Goal: Task Accomplishment & Management: Complete application form

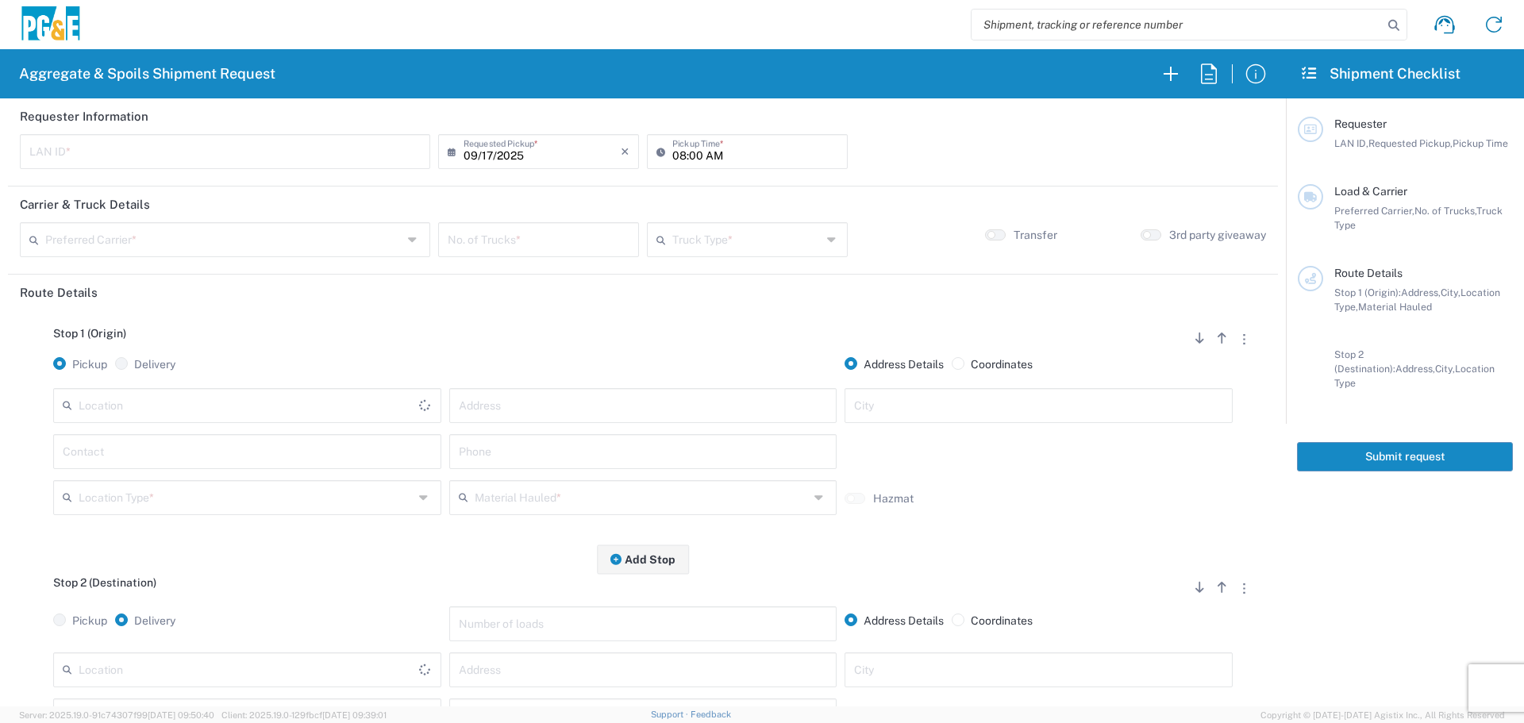
click at [79, 161] on input "text" at bounding box center [224, 151] width 391 height 28
type input "FLT8"
click at [676, 160] on input "08:00 AM" at bounding box center [755, 151] width 166 height 28
type input "07:00 AM"
click at [335, 243] on input "text" at bounding box center [223, 239] width 357 height 28
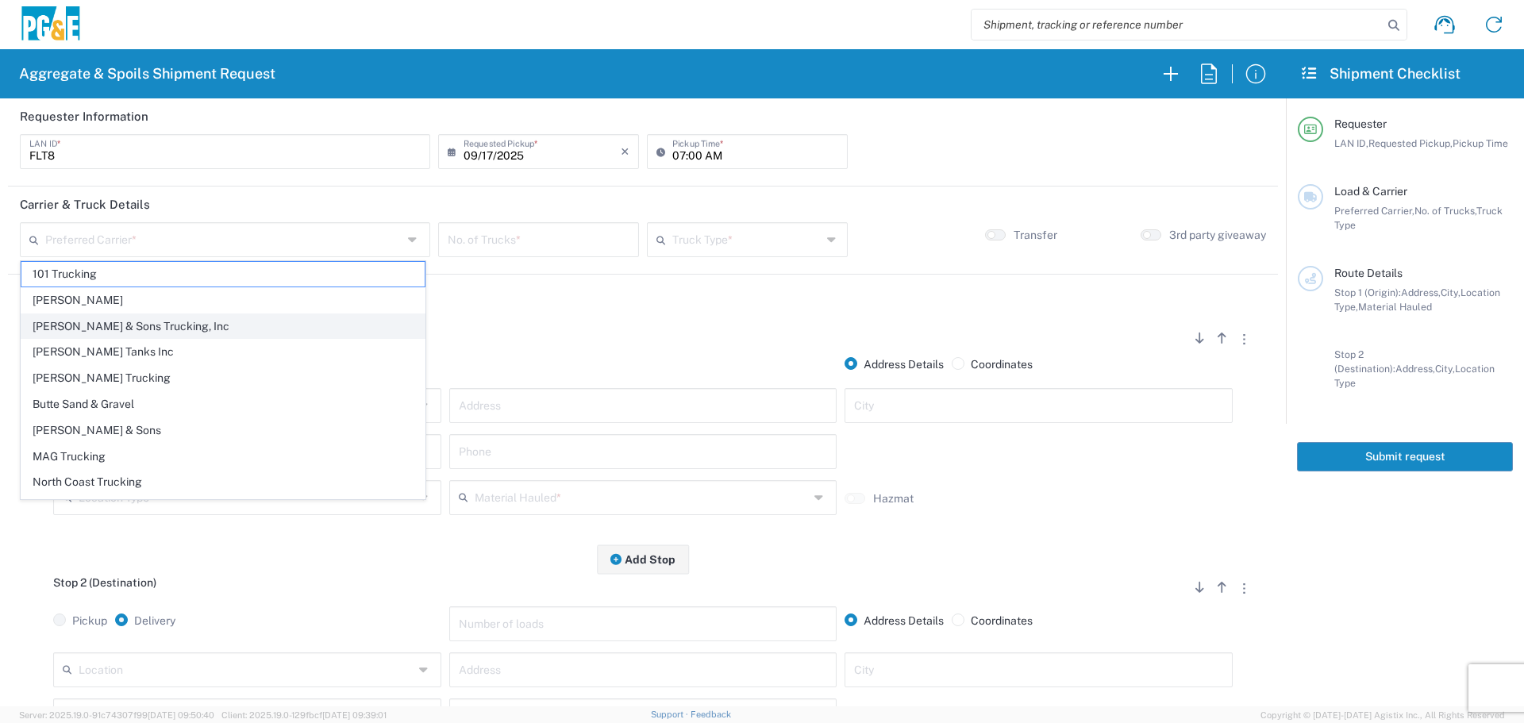
click at [275, 318] on span "[PERSON_NAME] & Sons Trucking, Inc" at bounding box center [222, 326] width 403 height 25
type input "[PERSON_NAME] & Sons Trucking, Inc"
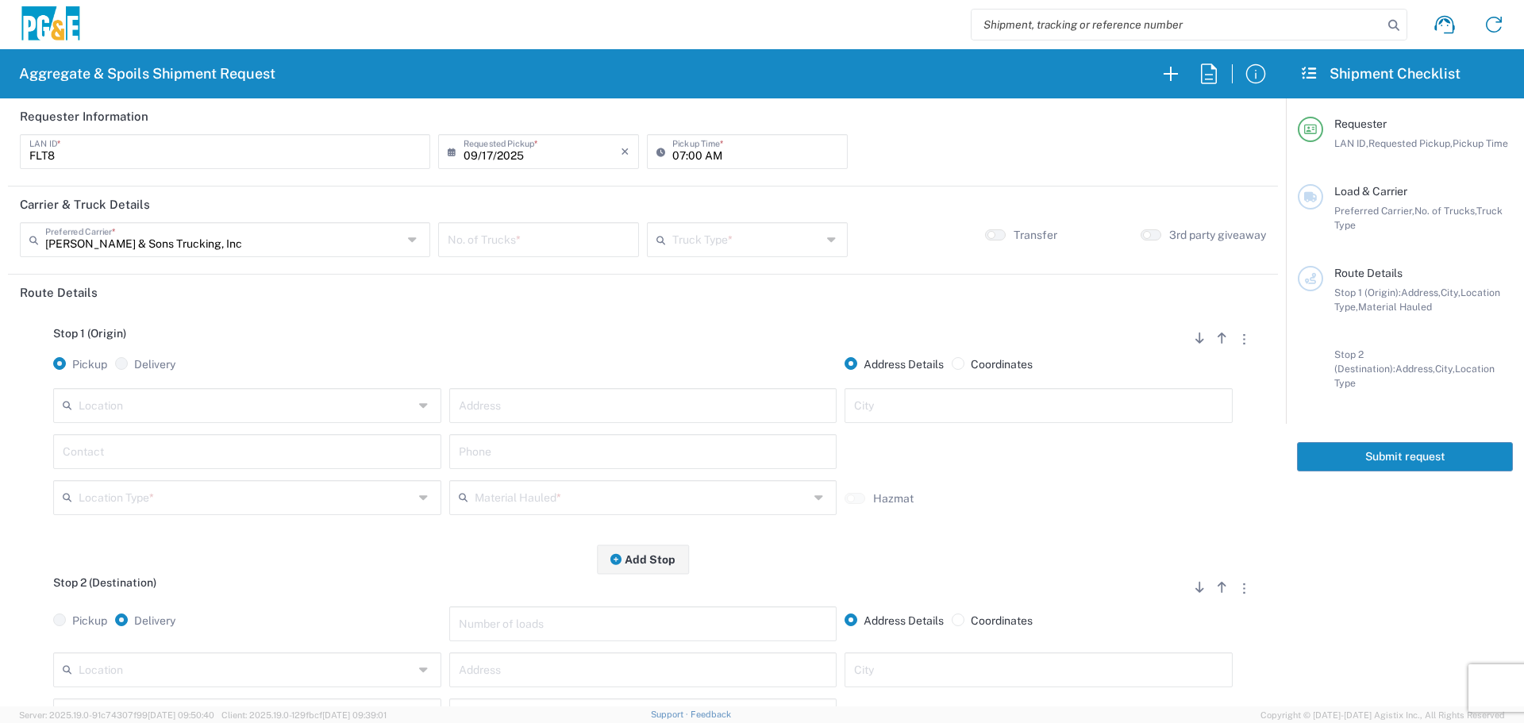
click at [533, 231] on input "number" at bounding box center [539, 239] width 182 height 28
type input "1"
click at [768, 254] on div "Truck Type *" at bounding box center [747, 239] width 201 height 35
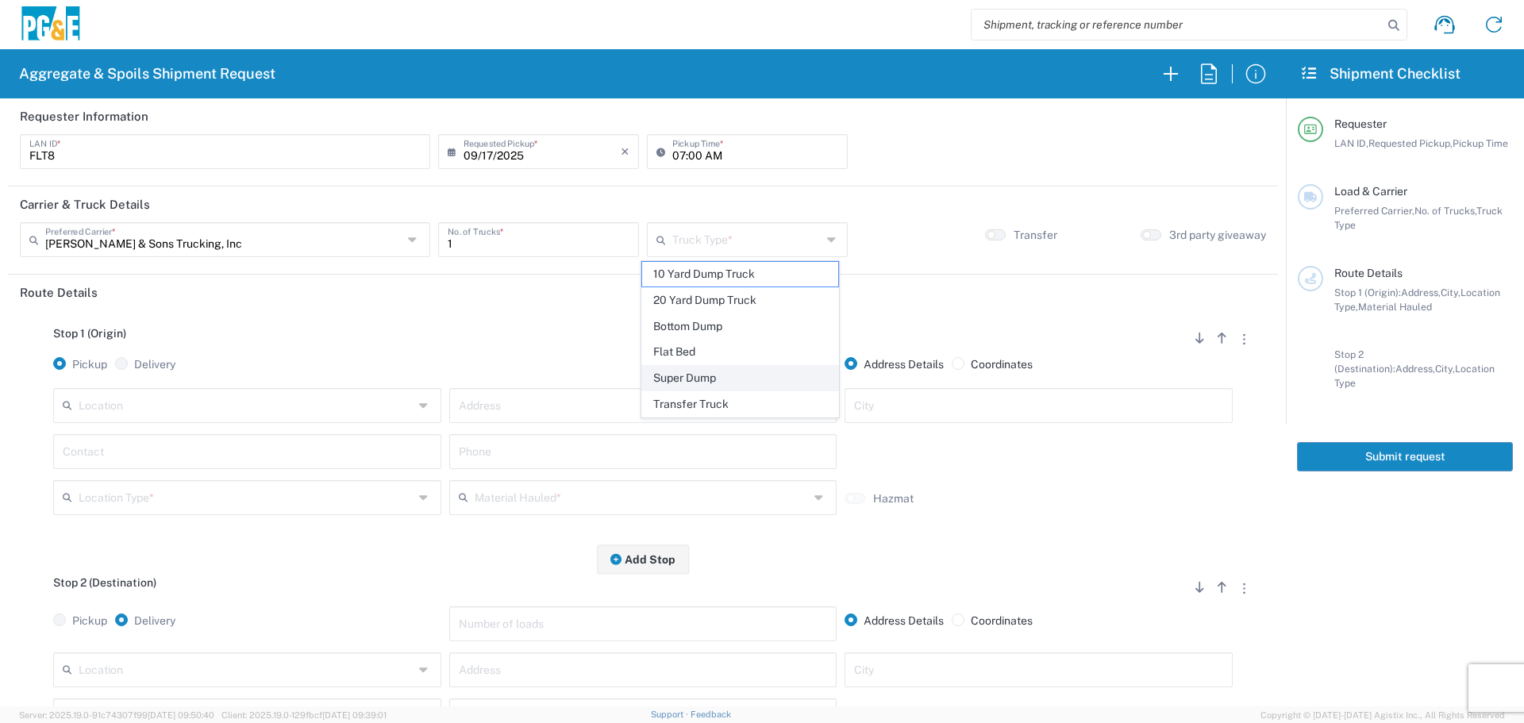
click at [683, 379] on span "Super Dump" at bounding box center [740, 378] width 196 height 25
type input "Super Dump"
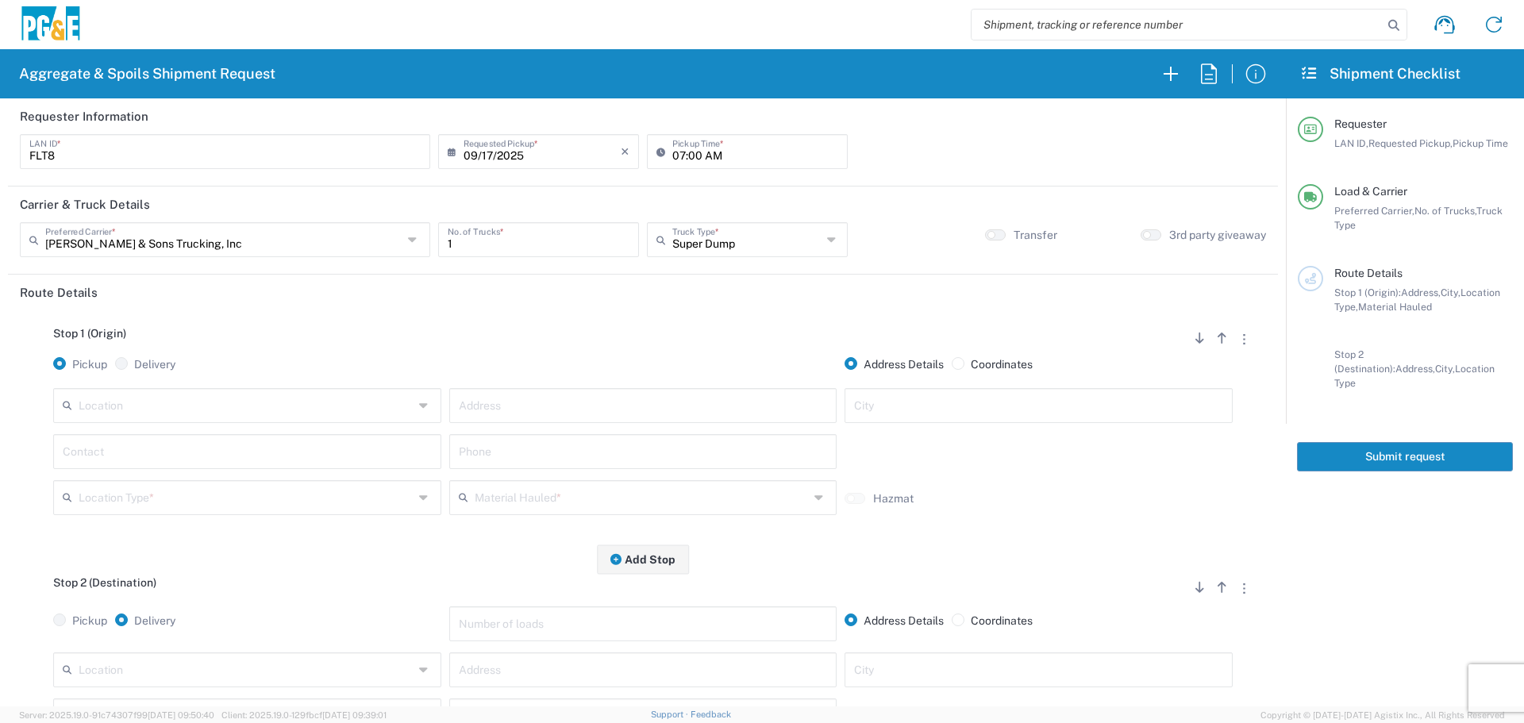
click at [266, 387] on div "Pickup Delivery" at bounding box center [247, 372] width 396 height 31
click at [250, 412] on input "text" at bounding box center [246, 405] width 335 height 28
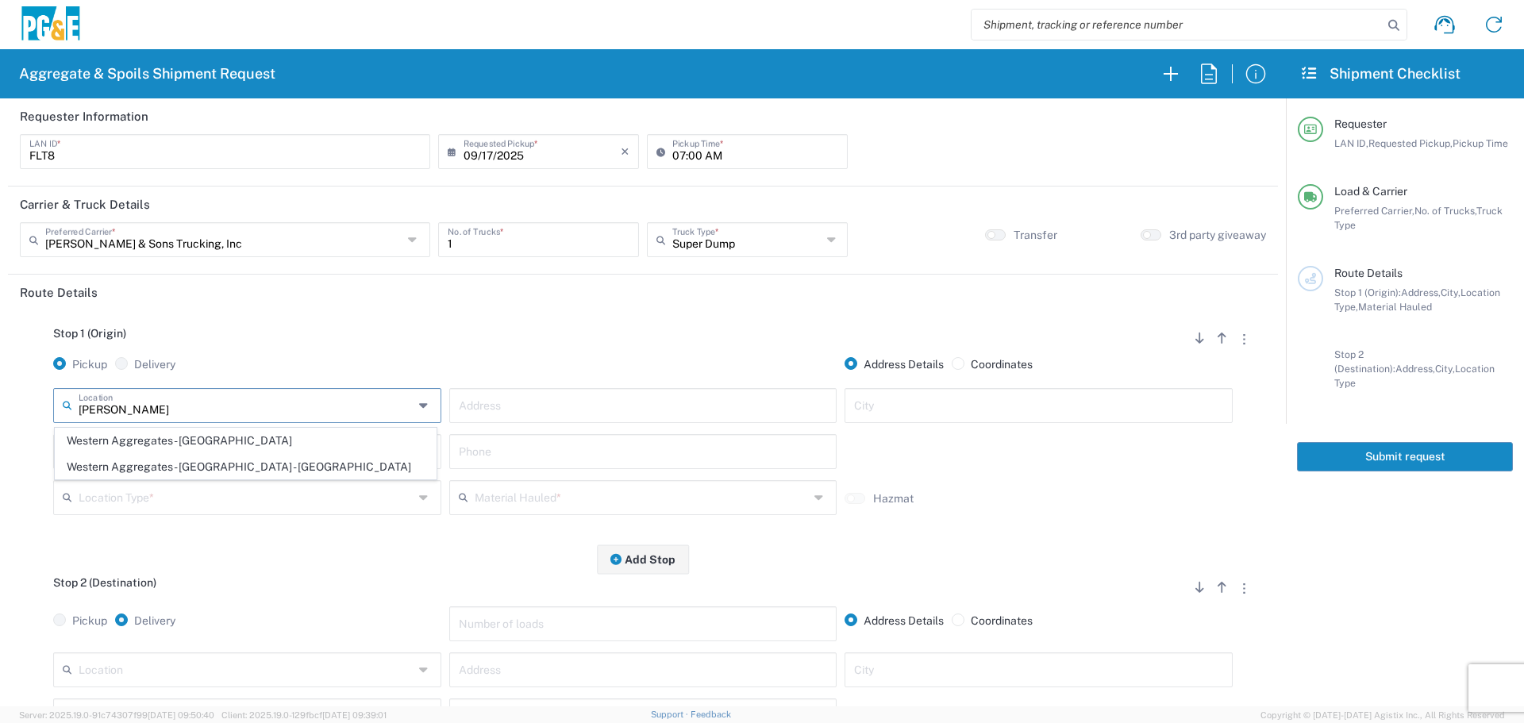
click at [216, 468] on span "Western Aggregates - [GEOGRAPHIC_DATA] - [GEOGRAPHIC_DATA]" at bounding box center [246, 467] width 380 height 25
type input "Western Aggregates - [GEOGRAPHIC_DATA] - [GEOGRAPHIC_DATA]"
type input "[STREET_ADDRESS]"
type input "[GEOGRAPHIC_DATA]"
type input "Quarry"
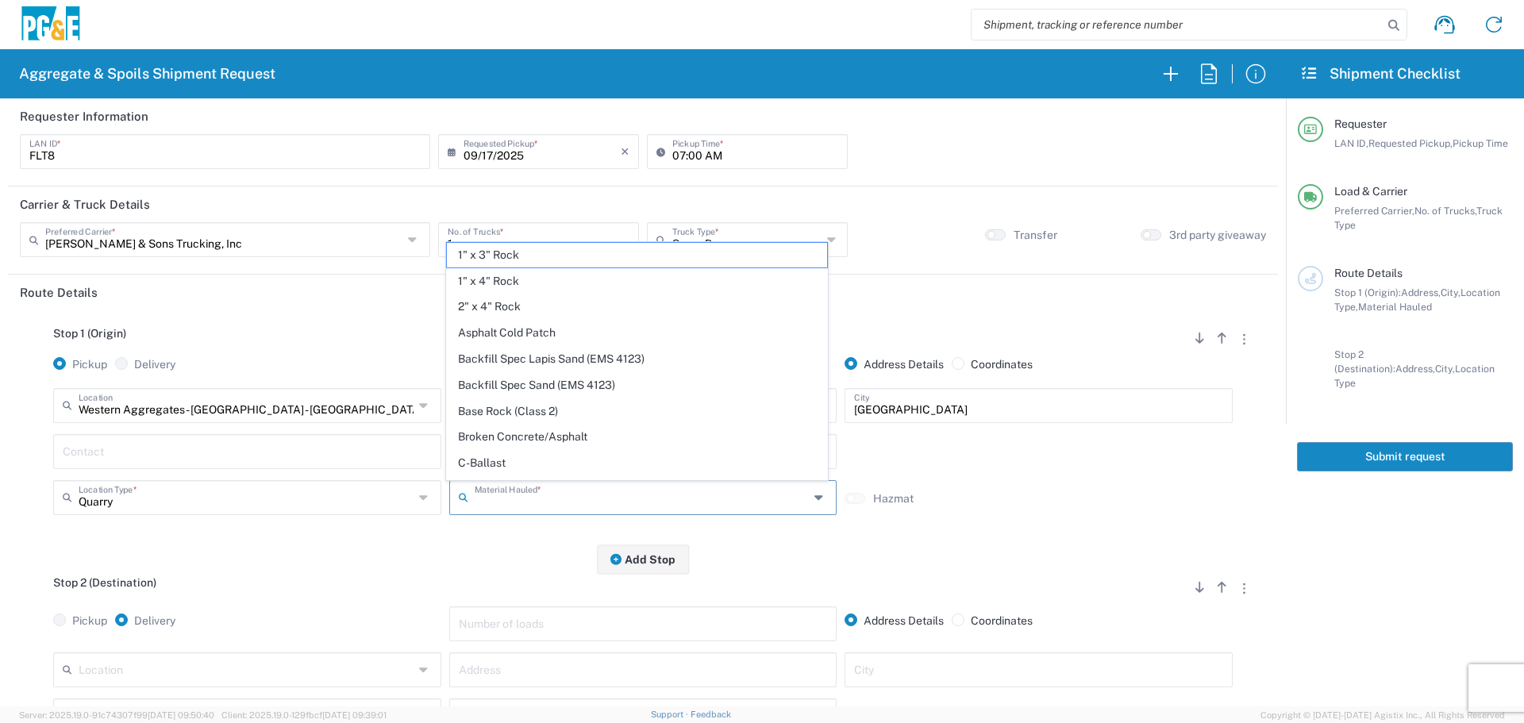
click at [560, 501] on input "text" at bounding box center [642, 497] width 335 height 28
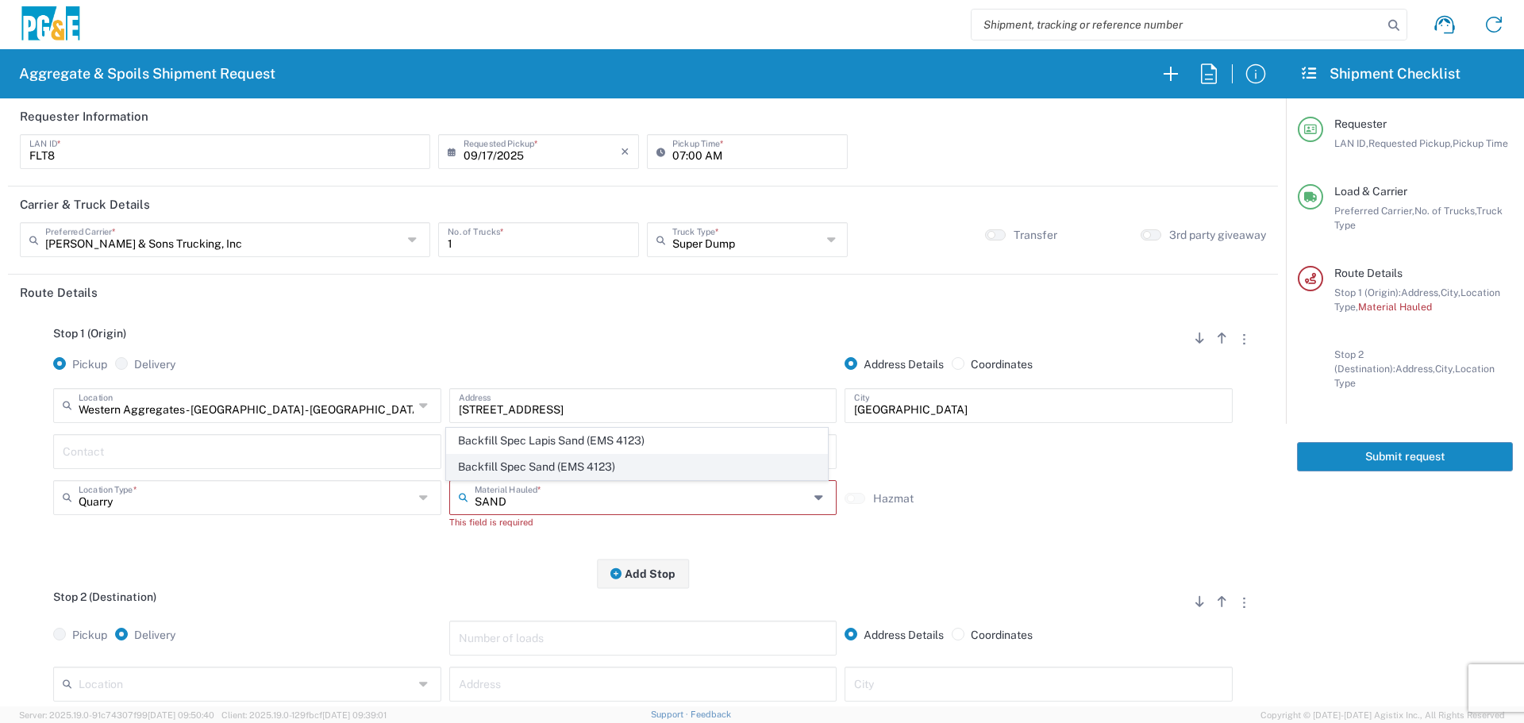
click at [583, 462] on span "Backfill Spec Sand (EMS 4123)" at bounding box center [637, 467] width 380 height 25
type input "Backfill Spec Sand (EMS 4123)"
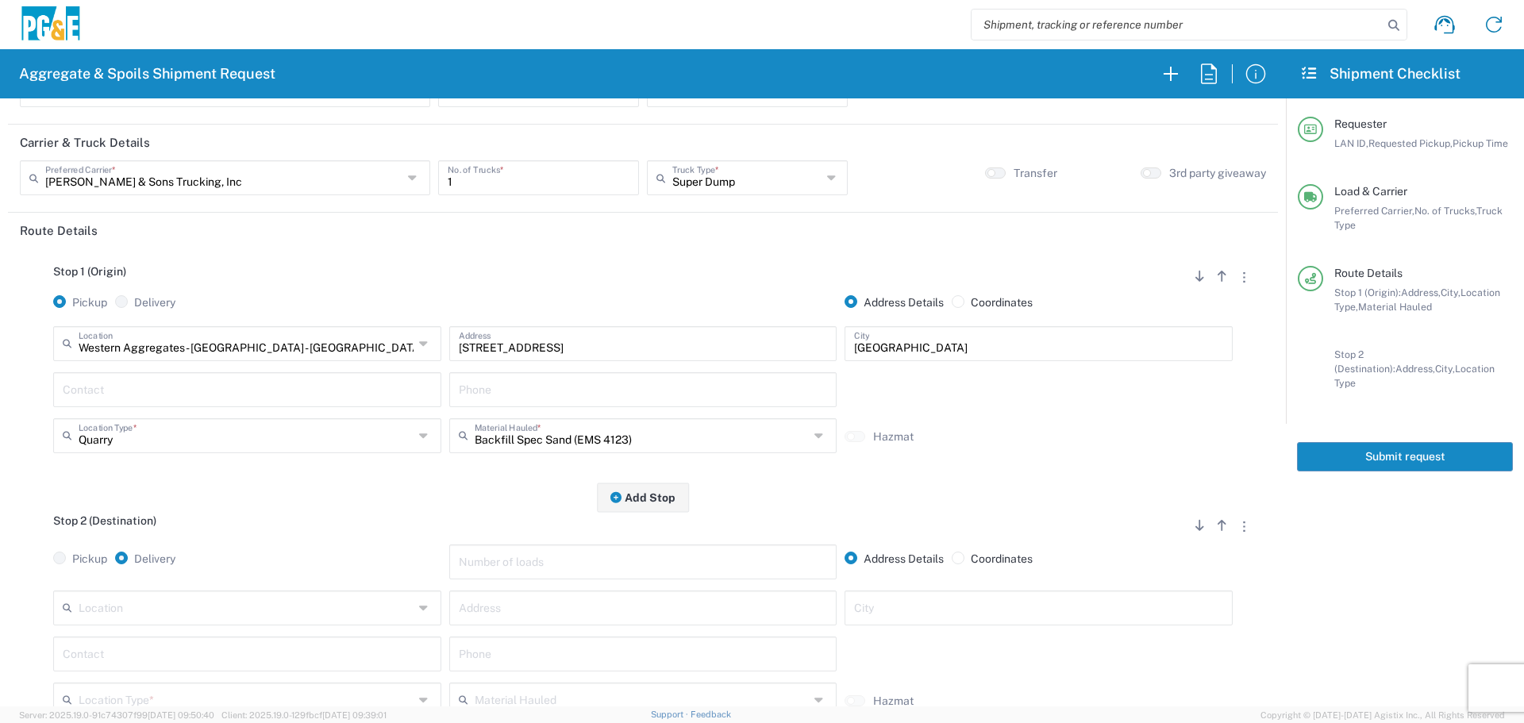
scroll to position [238, 0]
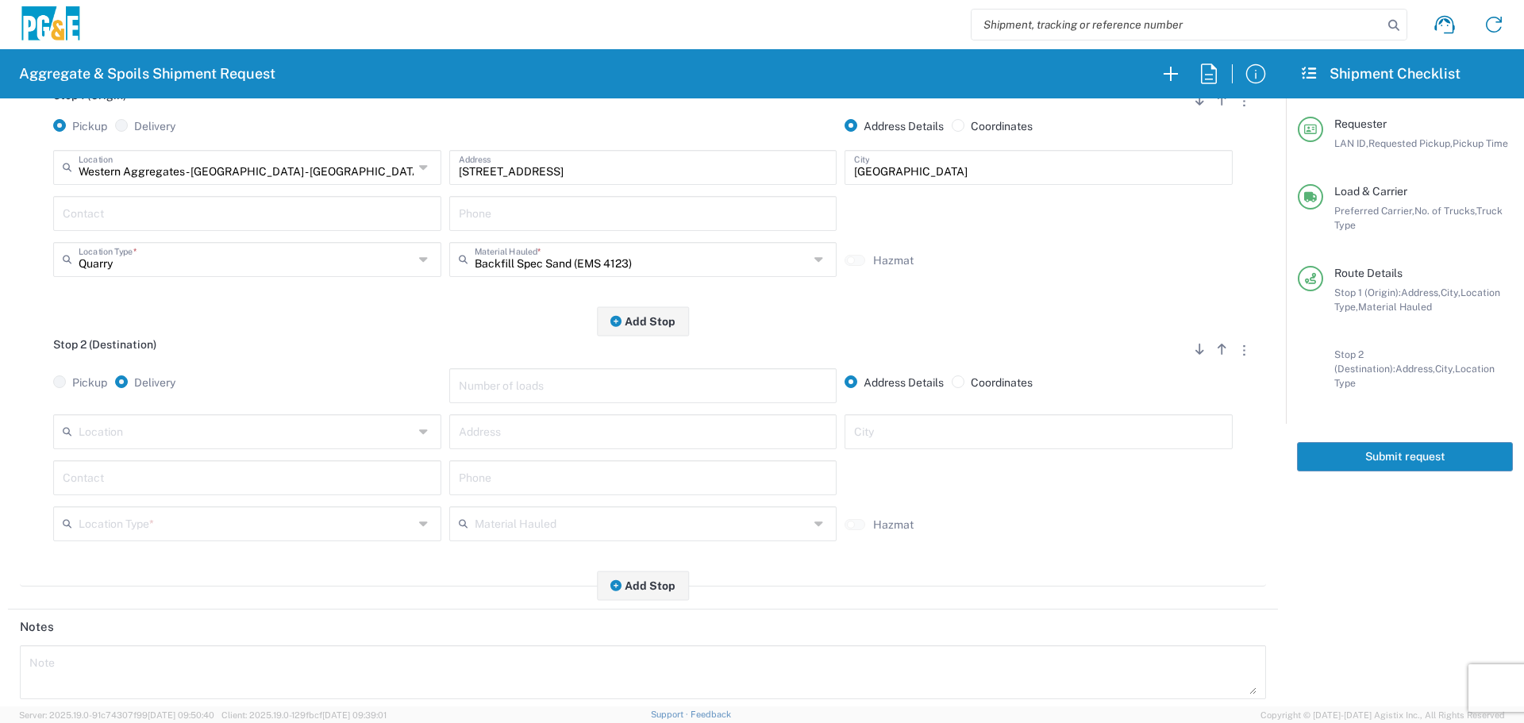
click at [351, 446] on div "Location" at bounding box center [247, 431] width 388 height 35
click at [130, 489] on span "[GEOGRAPHIC_DATA]" at bounding box center [246, 493] width 380 height 25
type input "[GEOGRAPHIC_DATA]"
type input "[STREET_ADDRESS]"
type input "Auburn"
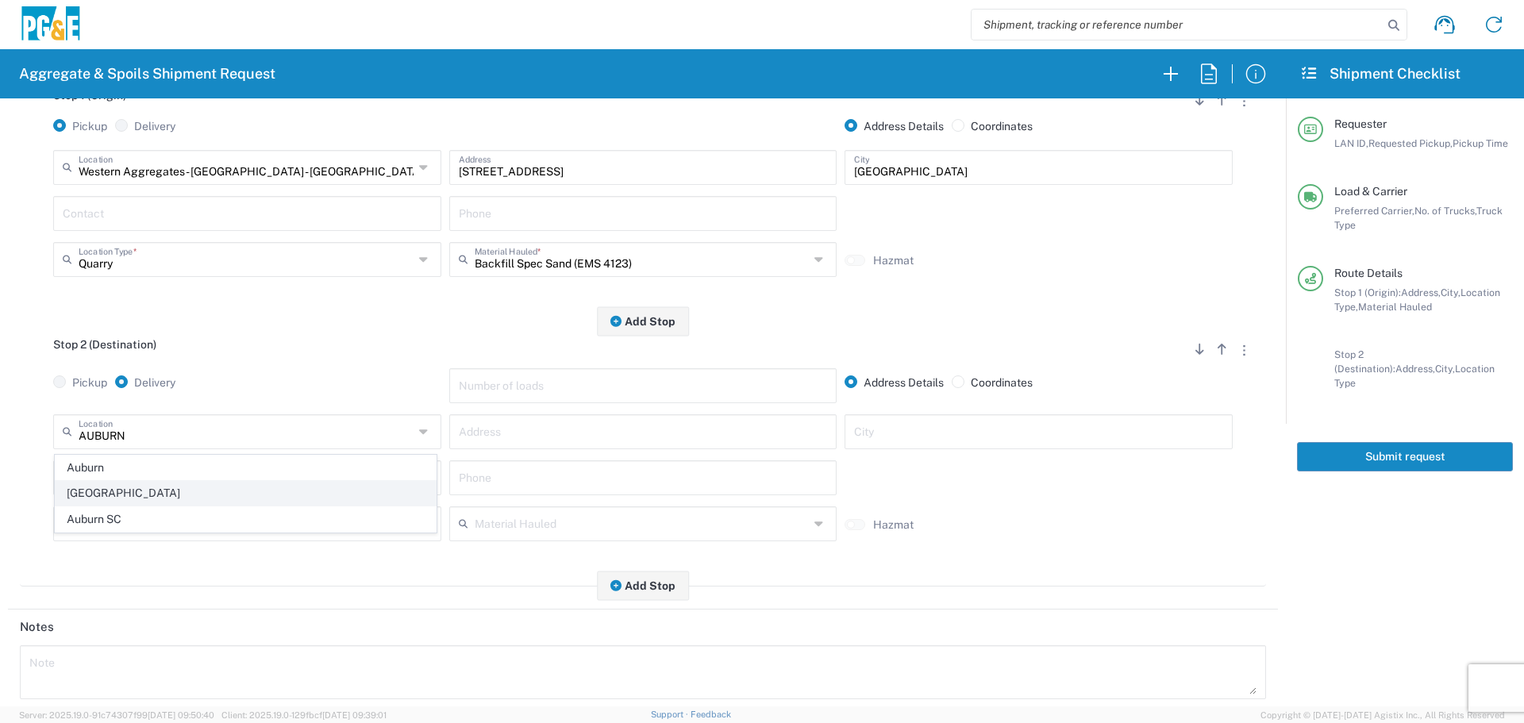
type input "Business No Loading Dock"
click at [362, 484] on input "text" at bounding box center [247, 477] width 369 height 28
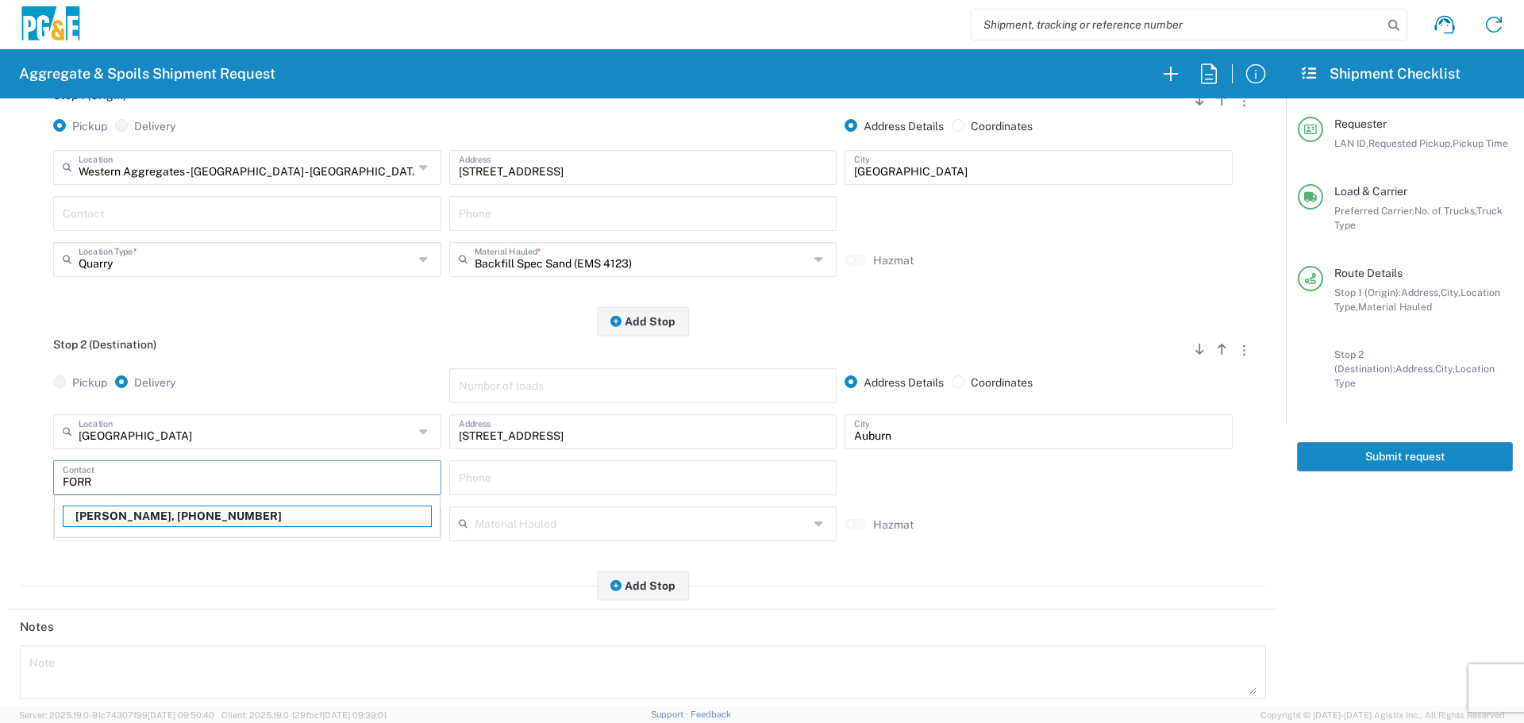
type input "[PERSON_NAME]"
type input "[PHONE_NUMBER]"
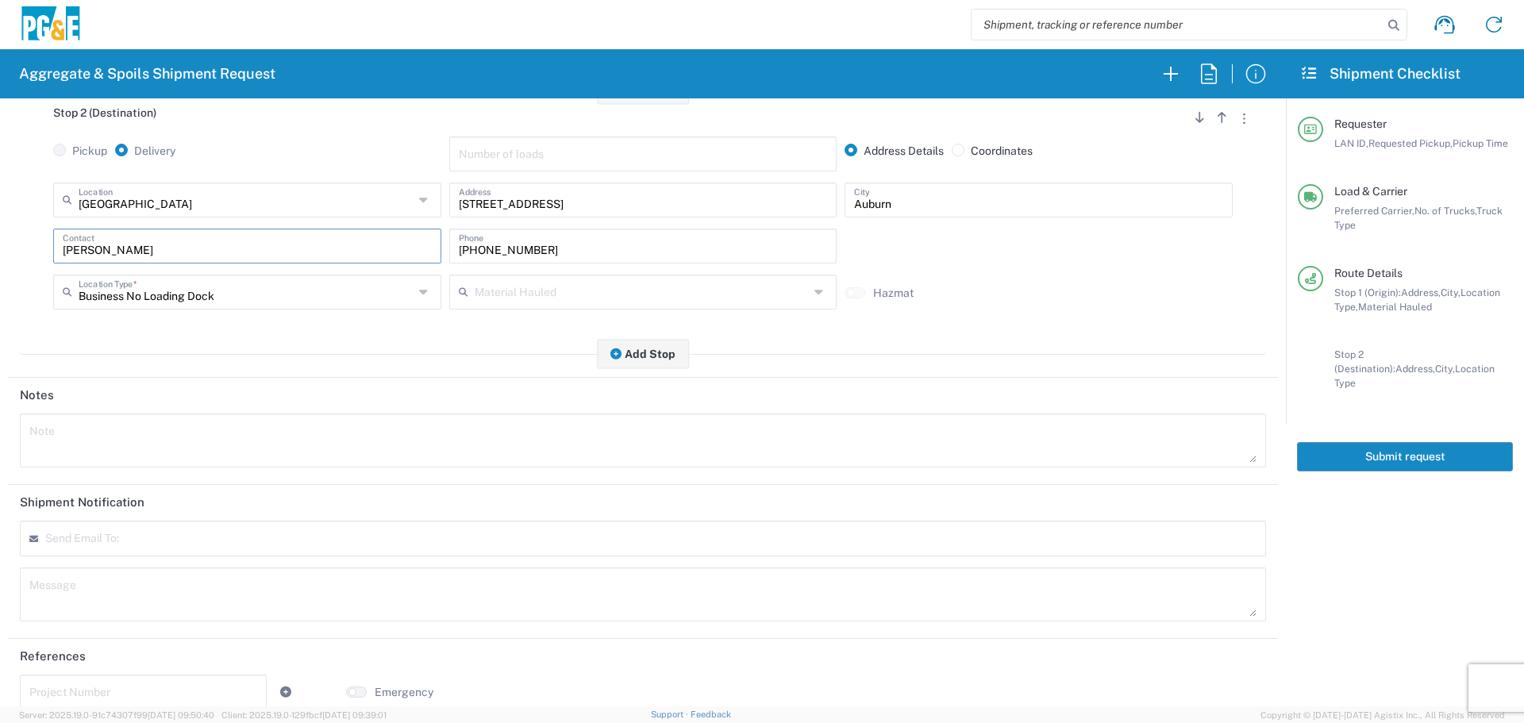
scroll to position [492, 0]
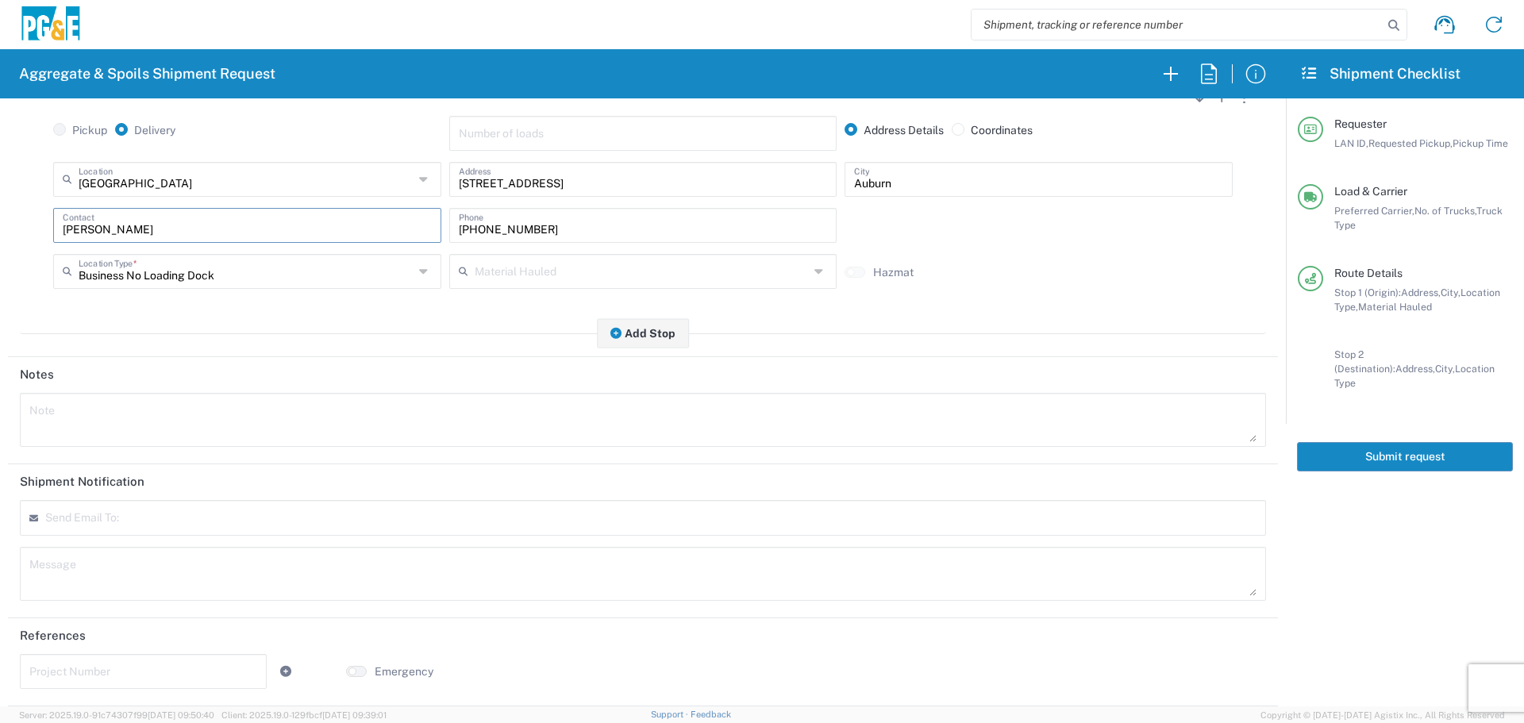
type input "[PERSON_NAME]"
click at [159, 534] on div "Send Email To:" at bounding box center [643, 518] width 1246 height 36
type input "[EMAIL_ADDRESS][DOMAIN_NAME]"
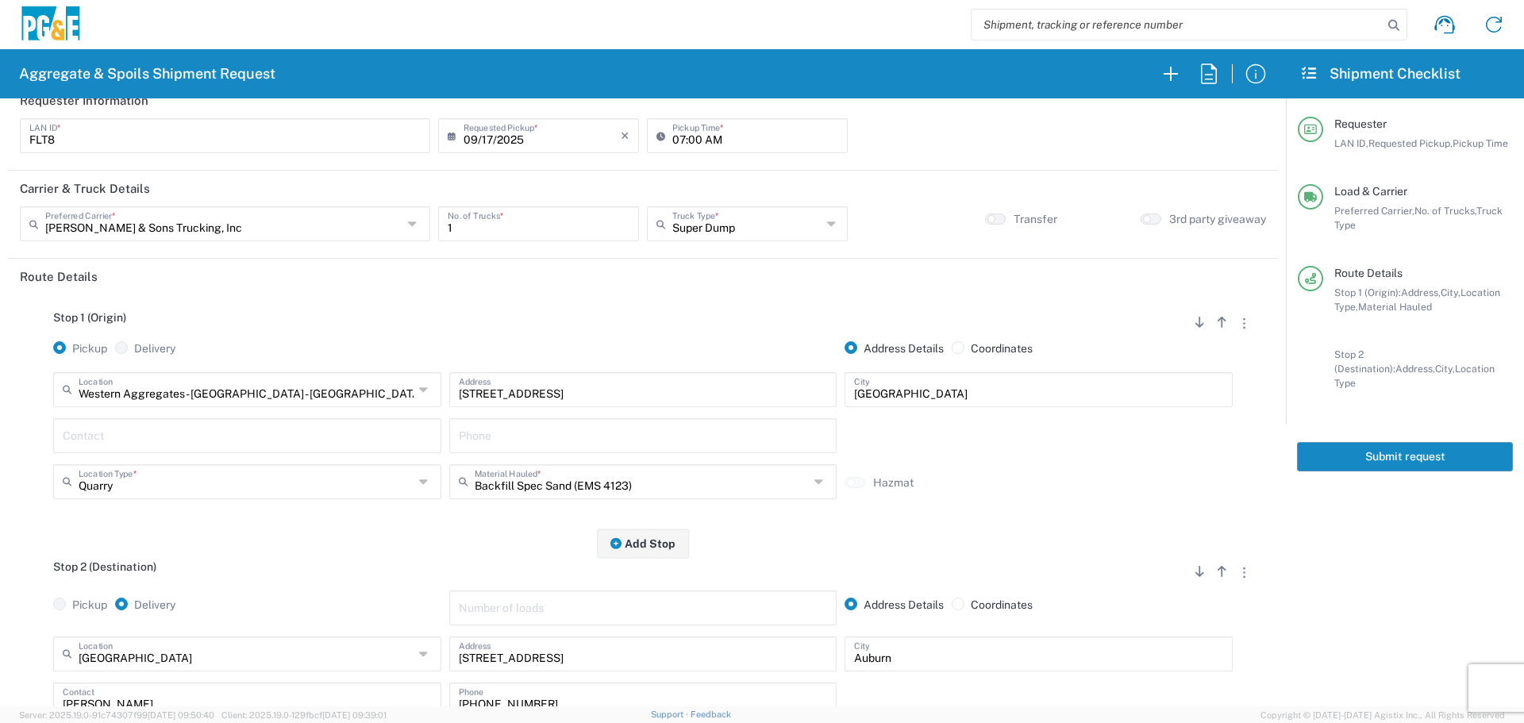
scroll to position [0, 0]
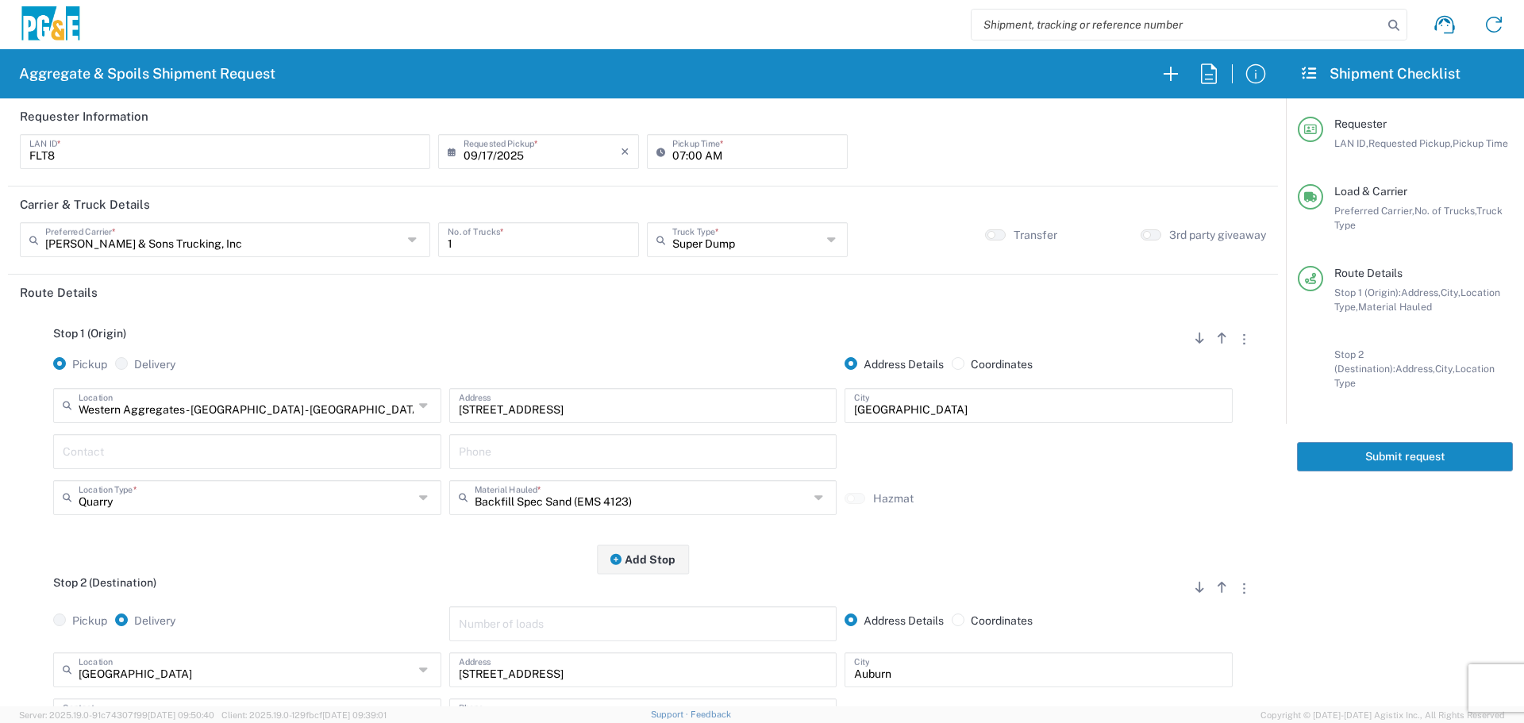
click at [1423, 442] on button "Submit request" at bounding box center [1405, 456] width 216 height 29
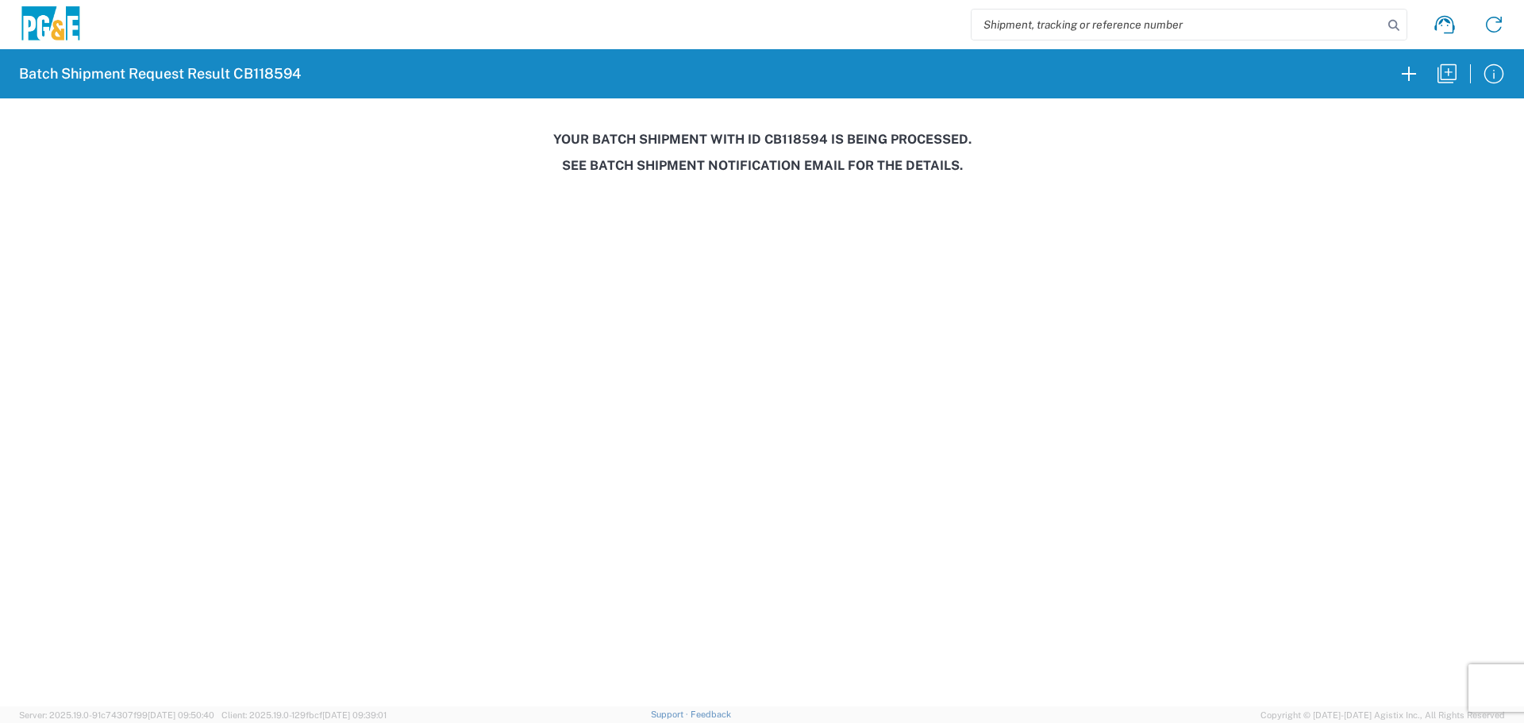
click at [785, 136] on h3 "Your batch shipment with id CB118594 is being processed." at bounding box center [762, 139] width 1502 height 15
click at [785, 137] on h3 "Your batch shipment with id CB118594 is being processed." at bounding box center [762, 139] width 1502 height 15
copy h3 "CB118594"
